Goal: Information Seeking & Learning: Learn about a topic

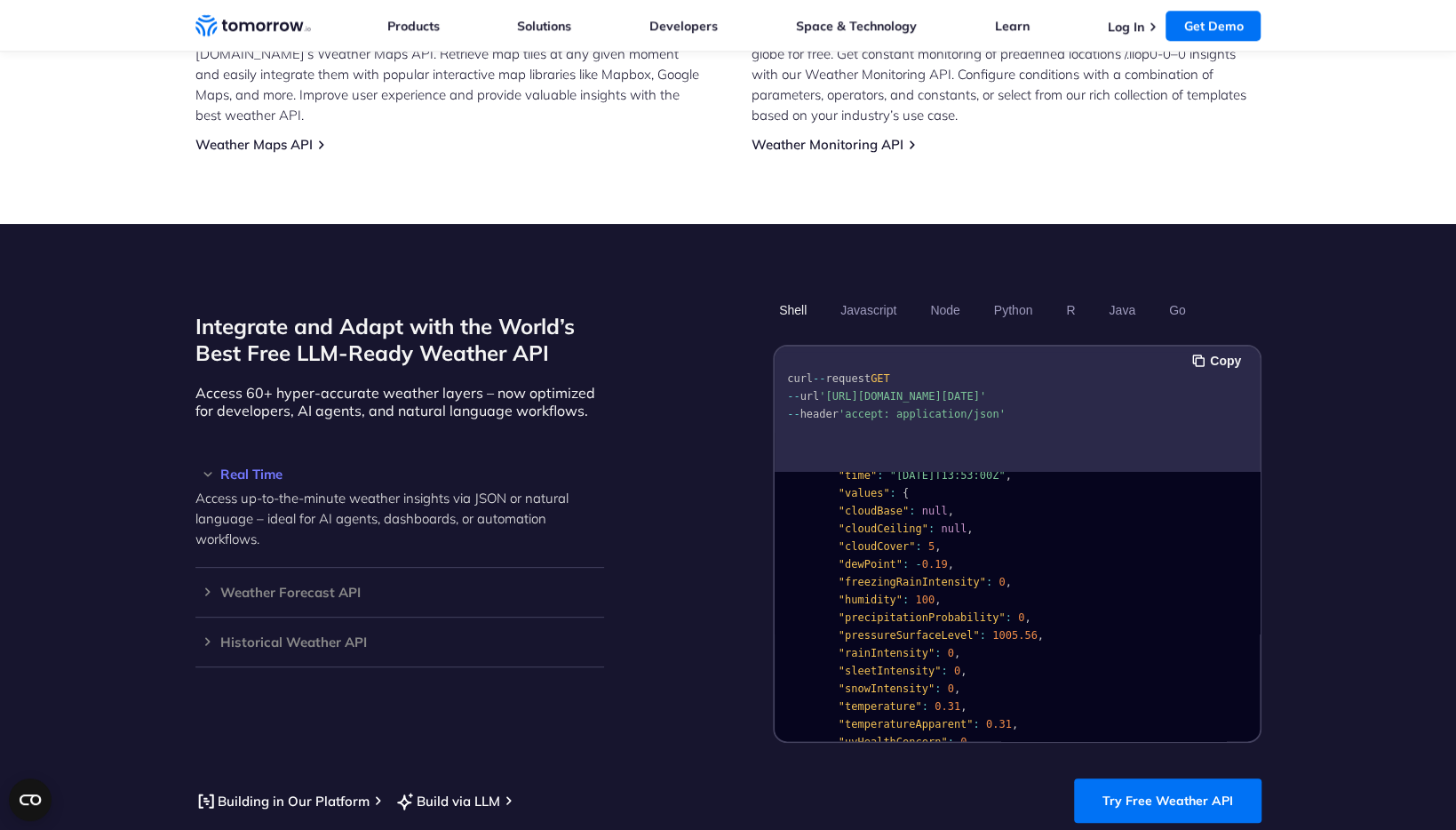
scroll to position [73, 0]
click at [360, 585] on h3 "Weather Forecast API" at bounding box center [399, 592] width 408 height 14
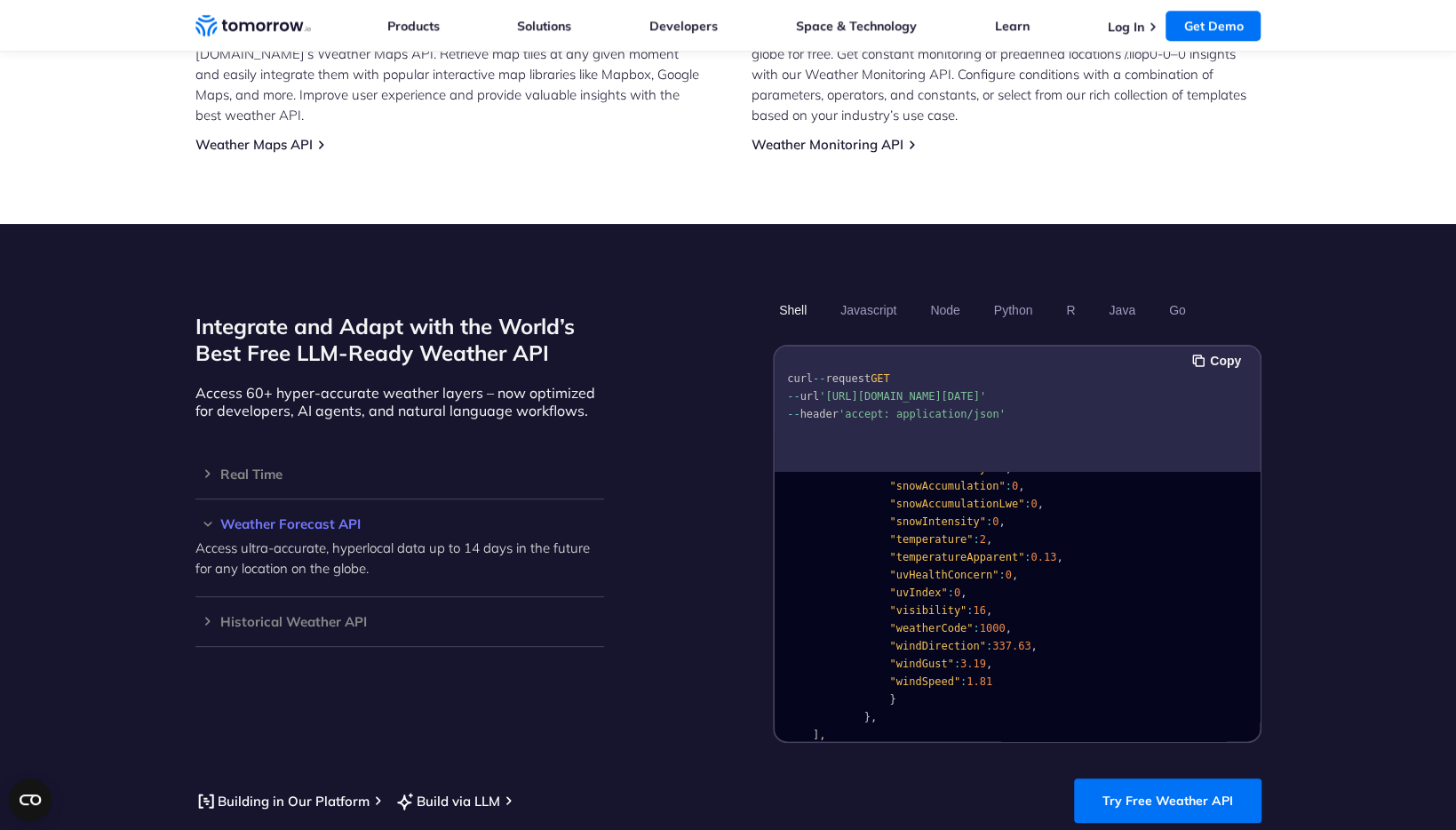
scroll to position [428, 0]
click at [405, 460] on div "Real Time Access up-to-the-minute weather insights via JSON or natural language…" at bounding box center [399, 474] width 408 height 50
click at [270, 471] on div "Real Time Access up-to-the-minute weather insights via JSON or natural language…" at bounding box center [399, 474] width 408 height 50
click at [248, 467] on h3 "Real Time" at bounding box center [399, 474] width 408 height 14
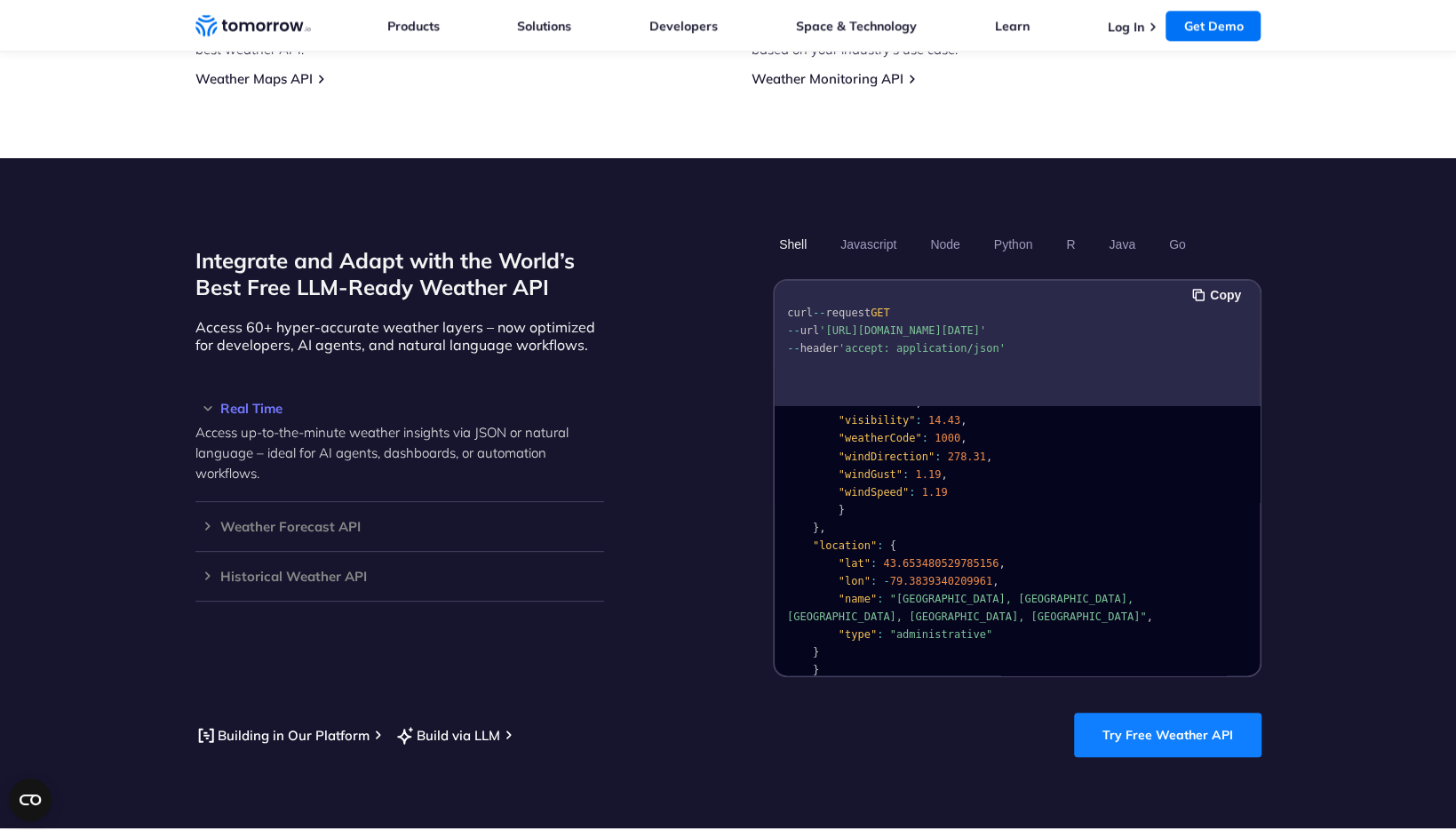
scroll to position [1377, 0]
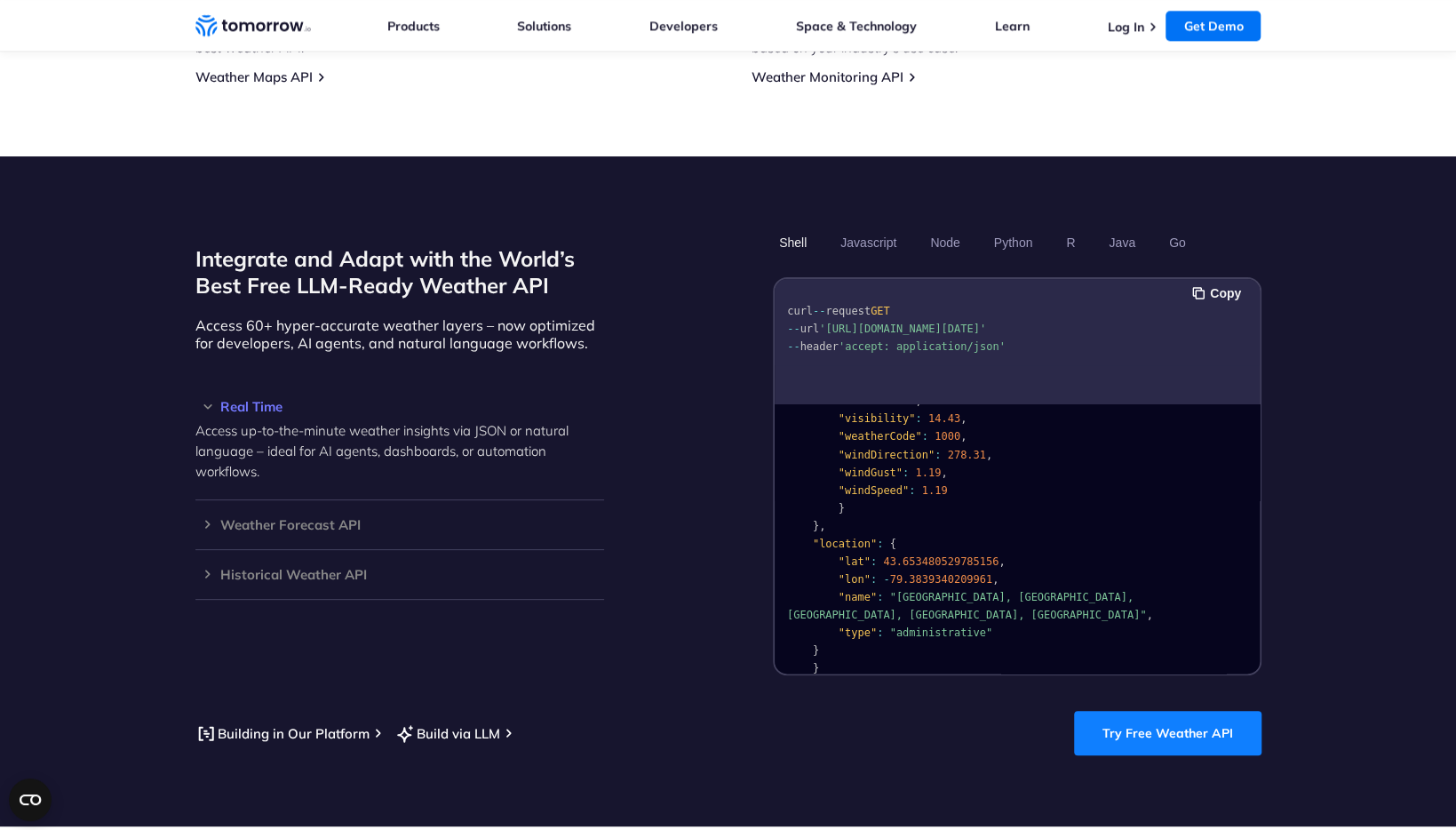
click at [1130, 713] on link "Try Free Weather API" at bounding box center [1168, 732] width 187 height 44
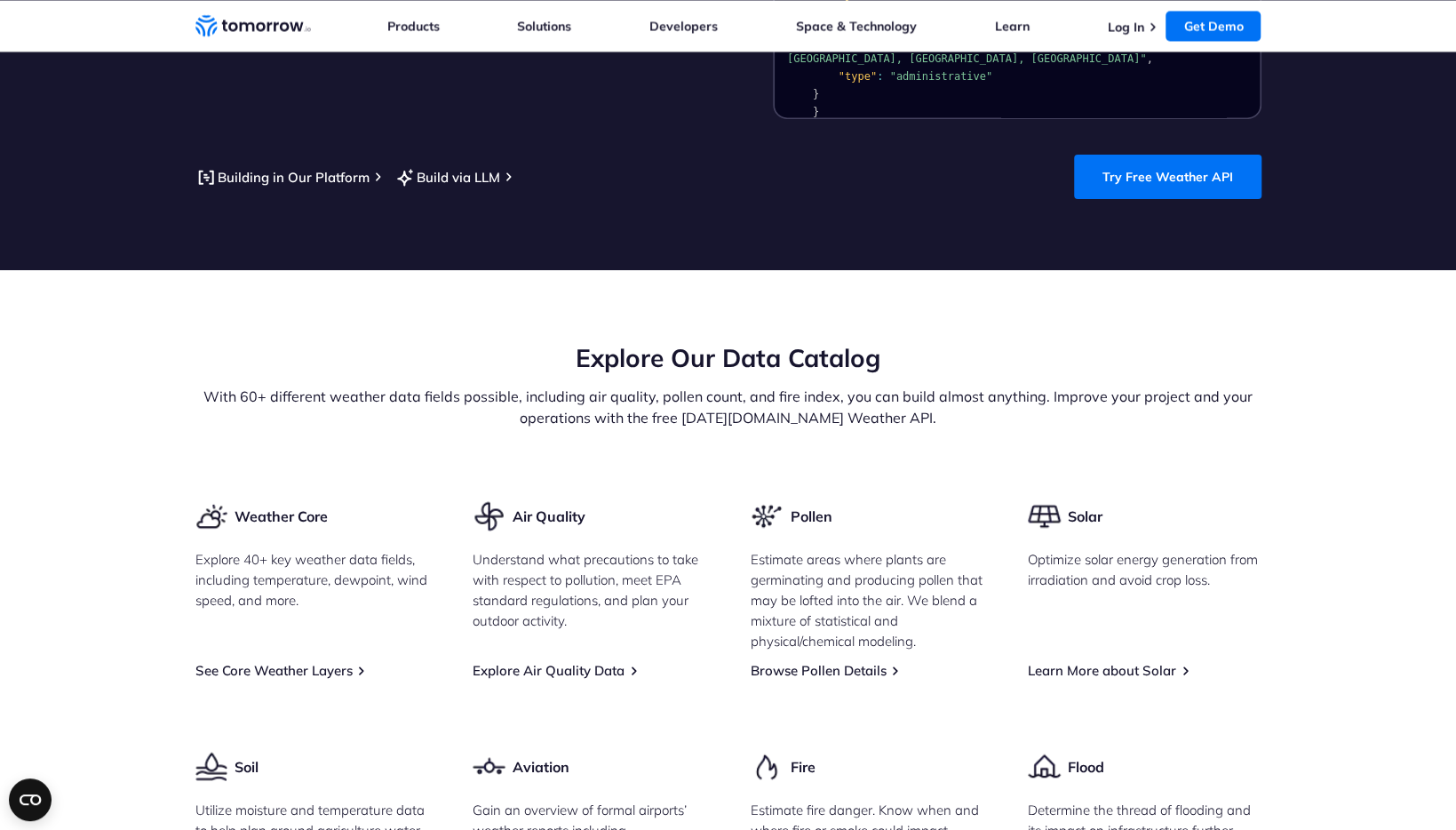
scroll to position [1986, 0]
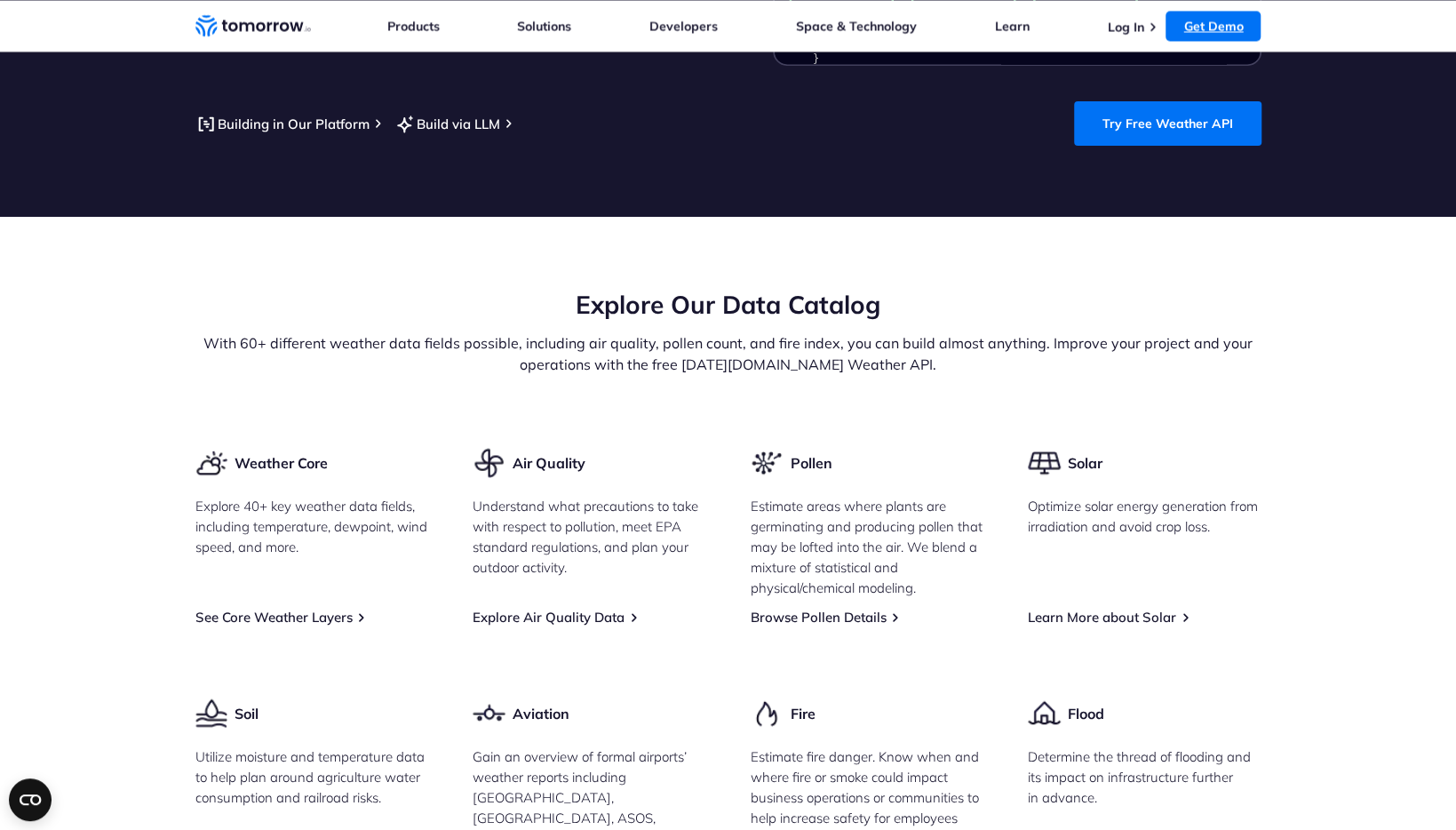
click at [1189, 24] on link "Get Demo" at bounding box center [1212, 25] width 95 height 30
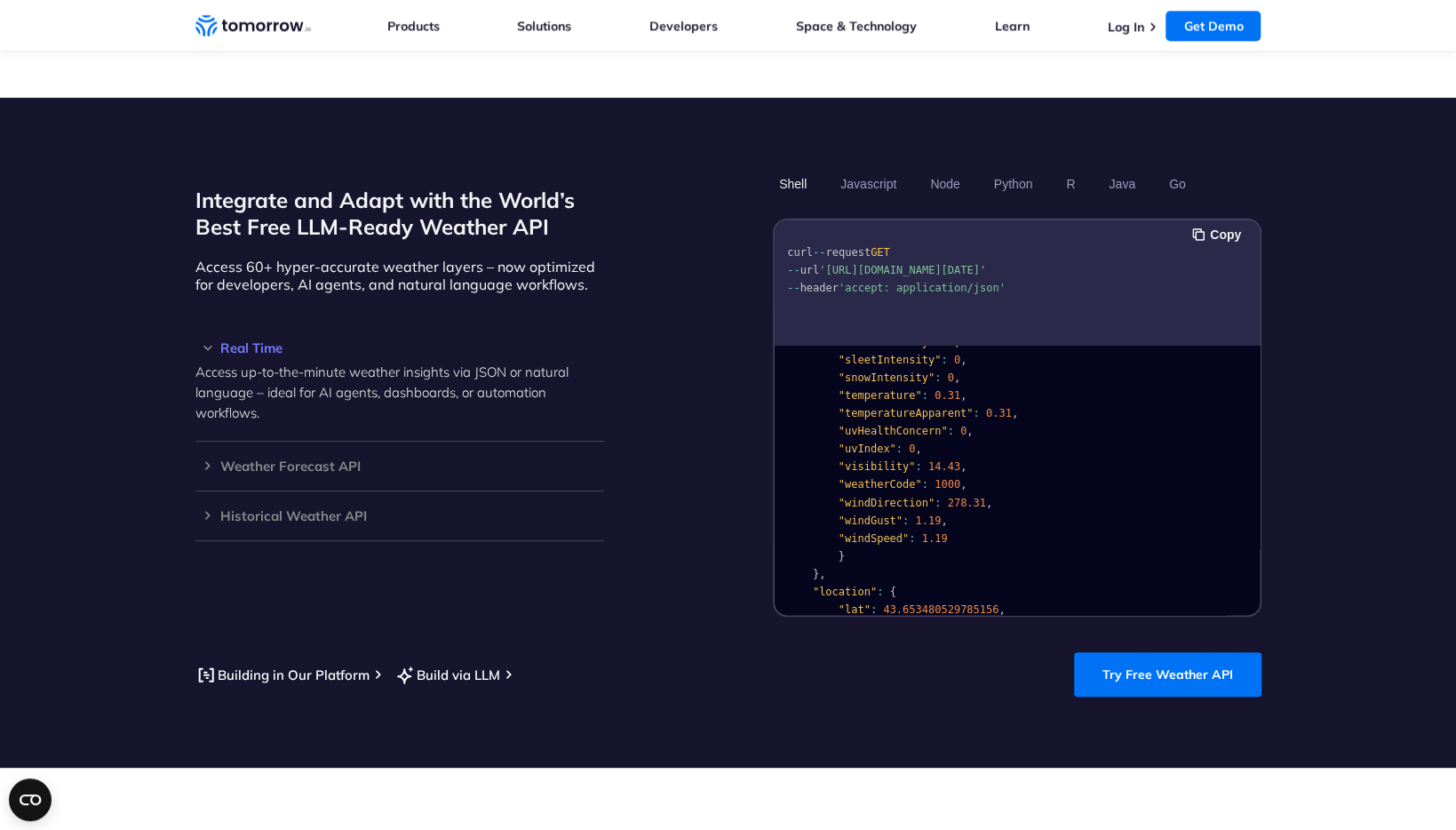
scroll to position [0, 0]
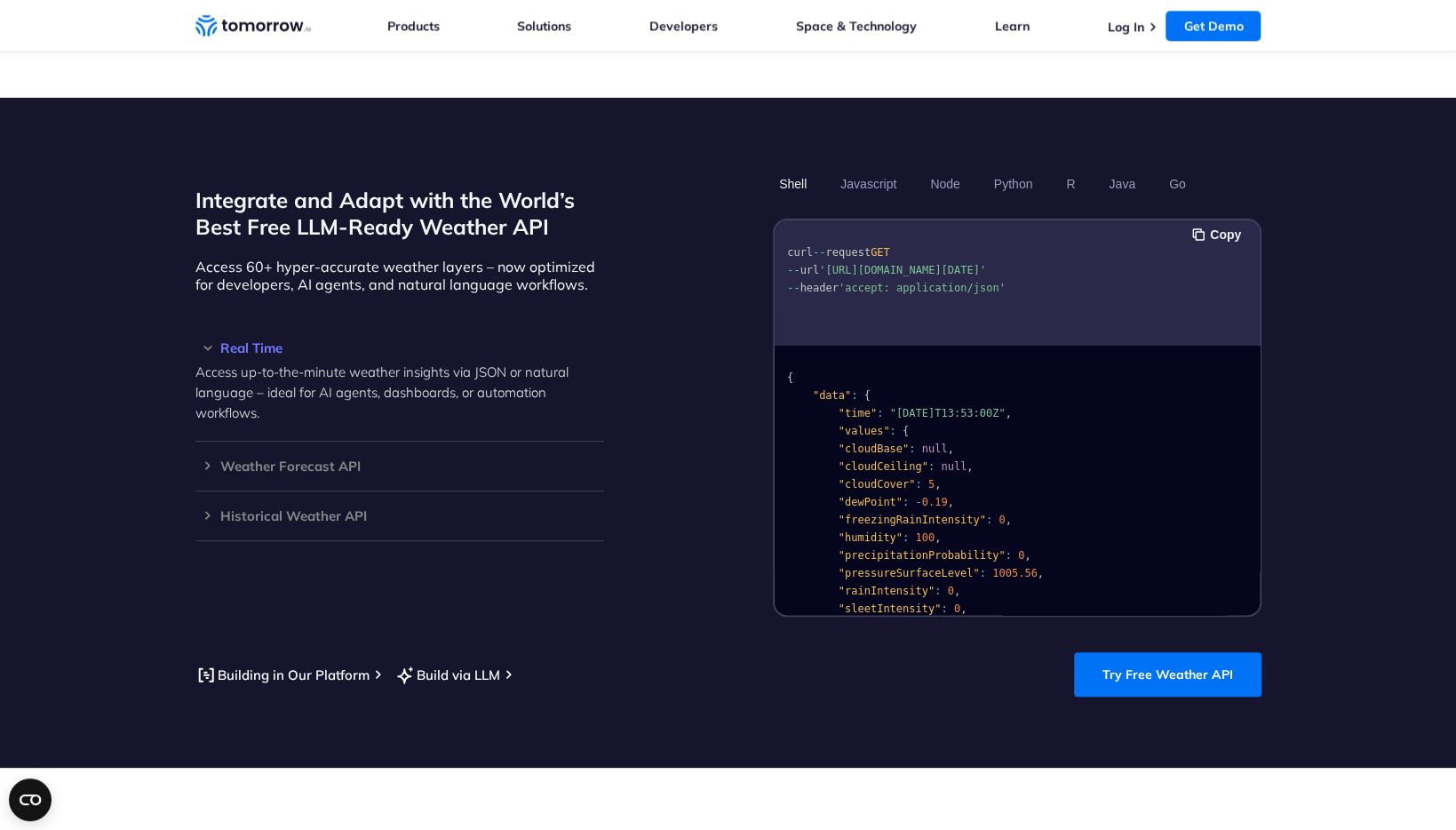
click at [852, 477] on span ""cloudCover"" at bounding box center [876, 483] width 77 height 13
